Goal: Task Accomplishment & Management: Manage account settings

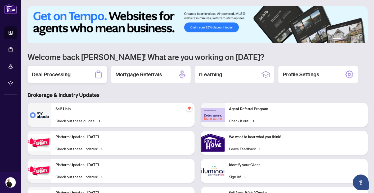
click at [84, 72] on div "Deal Processing" at bounding box center [66, 74] width 79 height 17
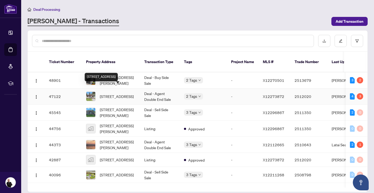
click at [117, 94] on span "[STREET_ADDRESS]" at bounding box center [117, 97] width 34 height 6
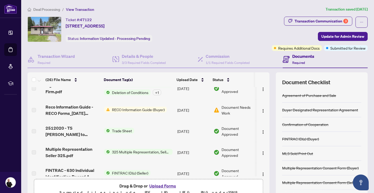
scroll to position [183, 0]
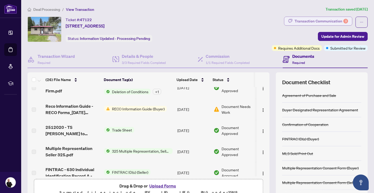
click at [312, 21] on div "Transaction Communication 3" at bounding box center [320, 21] width 53 height 8
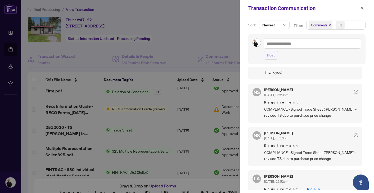
scroll to position [89, 0]
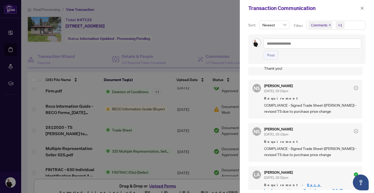
click at [166, 50] on div at bounding box center [187, 96] width 374 height 193
click at [363, 8] on icon "close" at bounding box center [362, 8] width 4 height 4
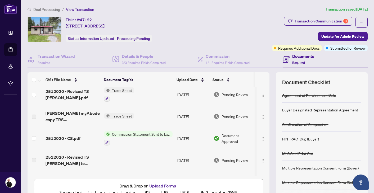
scroll to position [0, 0]
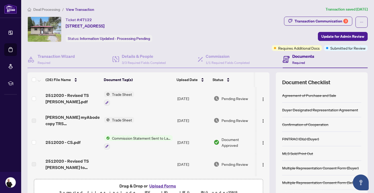
click at [48, 10] on span "Deal Processing" at bounding box center [46, 9] width 27 height 5
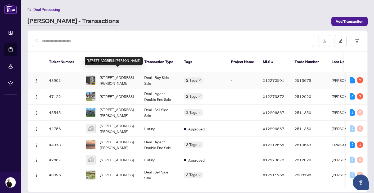
click at [110, 78] on span "[STREET_ADDRESS][PERSON_NAME]" at bounding box center [118, 81] width 36 height 12
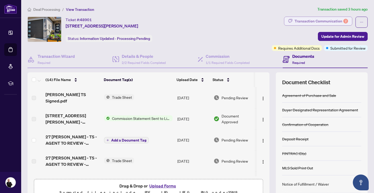
click at [308, 20] on div "Transaction Communication 2" at bounding box center [320, 21] width 53 height 8
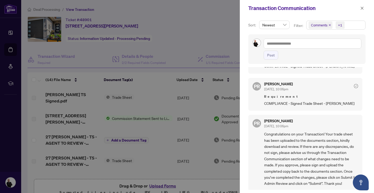
scroll to position [29, 0]
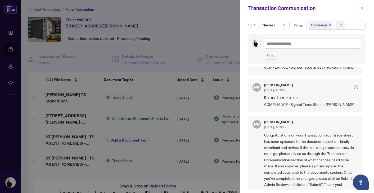
click at [360, 8] on icon "close" at bounding box center [362, 8] width 4 height 4
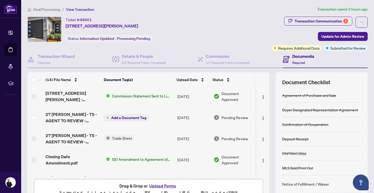
scroll to position [24, 0]
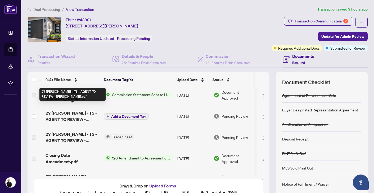
click at [64, 110] on span "27 [PERSON_NAME] - TS - AGENT TO REVIEW - [PERSON_NAME].pdf" at bounding box center [72, 116] width 54 height 13
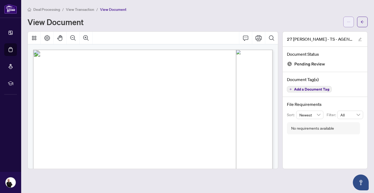
click at [350, 21] on icon "ellipsis" at bounding box center [348, 22] width 4 height 4
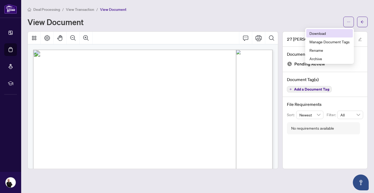
click at [322, 32] on span "Download" at bounding box center [329, 33] width 40 height 6
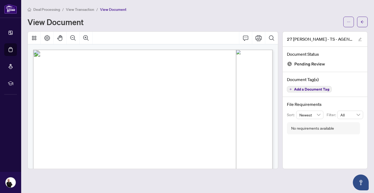
click at [89, 10] on span "View Transaction" at bounding box center [80, 9] width 28 height 5
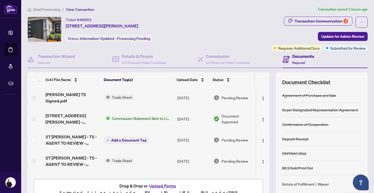
click at [170, 185] on button "Upload Forms" at bounding box center [163, 186] width 30 height 7
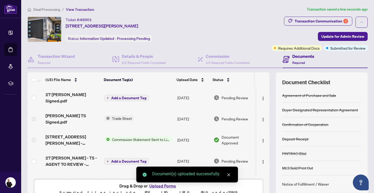
click at [135, 96] on span "Add a Document Tag" at bounding box center [128, 98] width 35 height 4
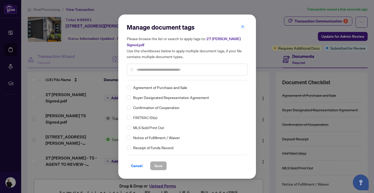
click at [142, 79] on div "Manage document tags Please browse the list or search to apply tags to: [STREET…" at bounding box center [187, 51] width 121 height 57
click at [142, 70] on input "text" at bounding box center [189, 70] width 106 height 6
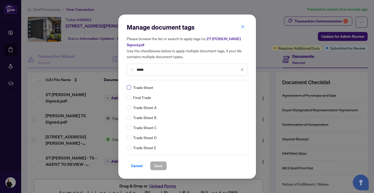
type input "*****"
click at [161, 165] on span "Save" at bounding box center [158, 166] width 8 height 8
